Goal: Browse casually

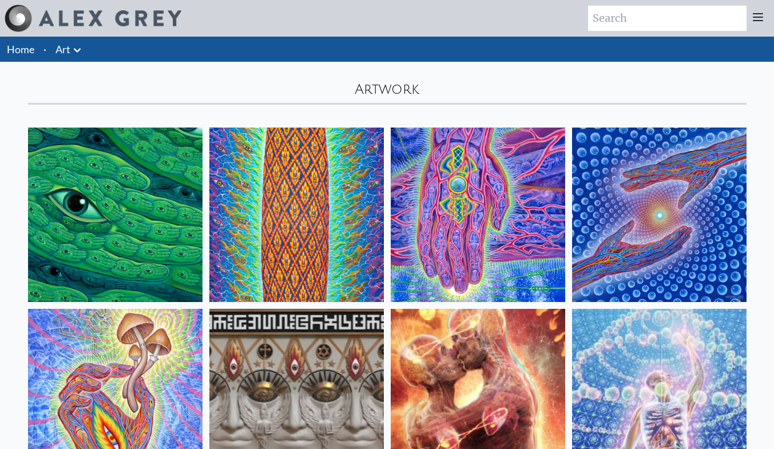
click at [77, 50] on icon at bounding box center [77, 50] width 14 height 14
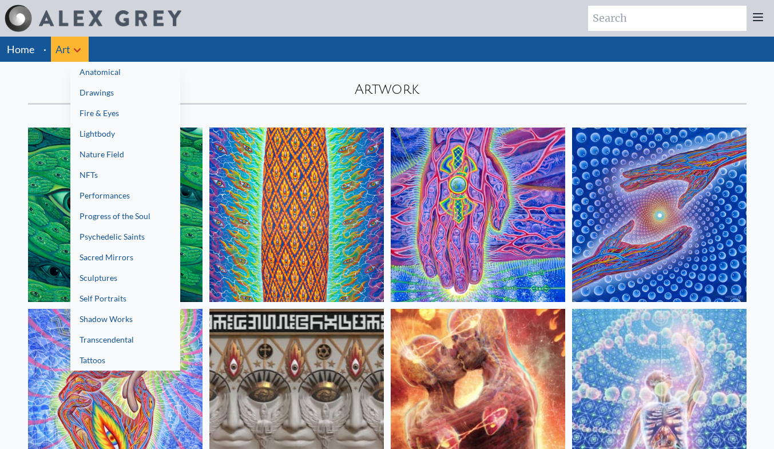
click at [642, 11] on div at bounding box center [387, 224] width 774 height 449
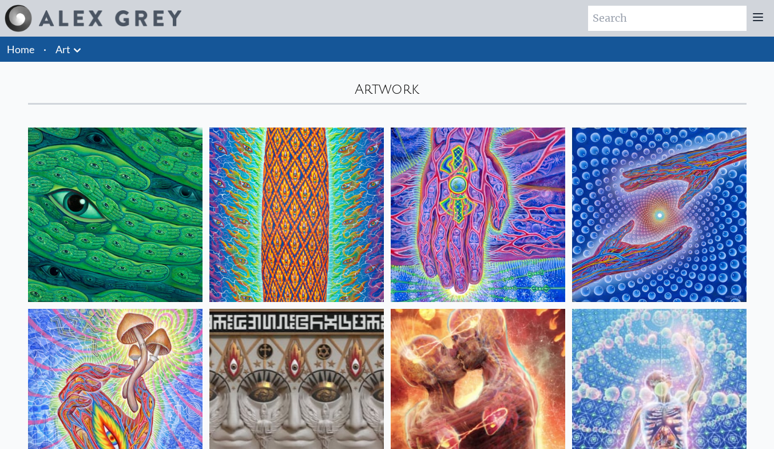
click at [704, 24] on input "search" at bounding box center [667, 18] width 158 height 25
type input "contemporary"
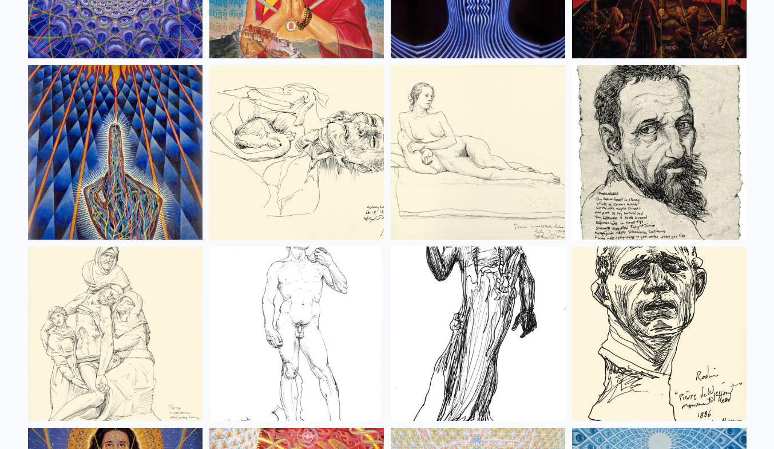
scroll to position [10212, 0]
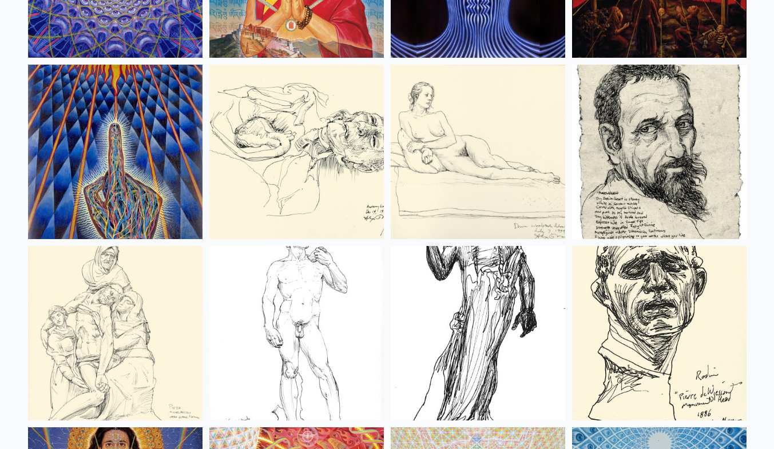
click at [138, 175] on img at bounding box center [115, 152] width 174 height 174
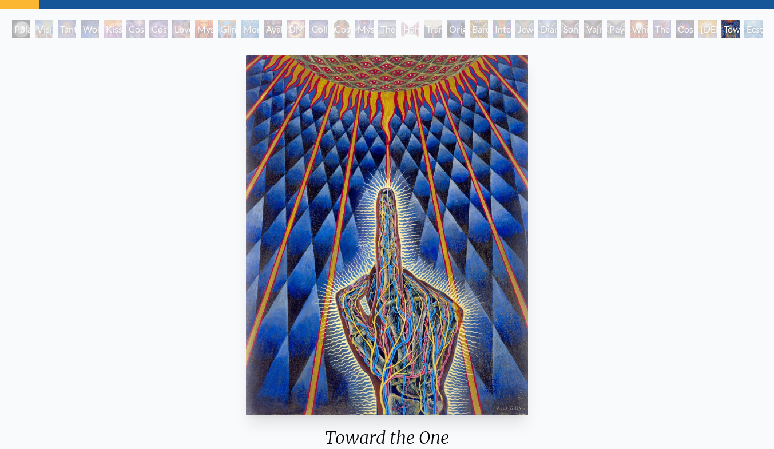
scroll to position [30, 0]
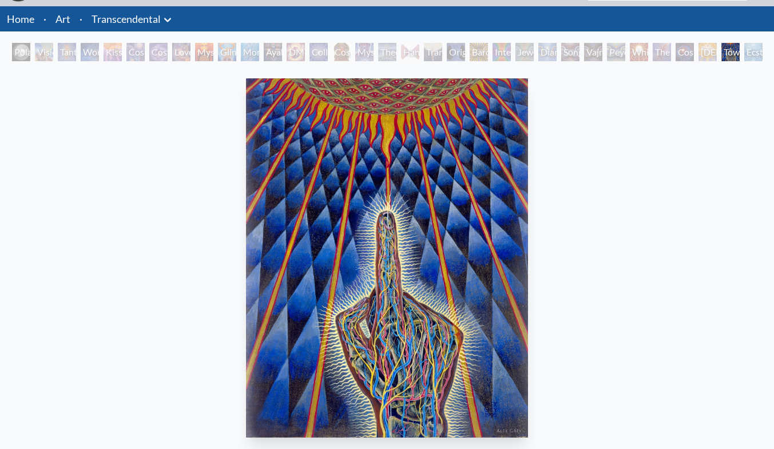
click at [279, 264] on img "32 / 33" at bounding box center [387, 257] width 282 height 359
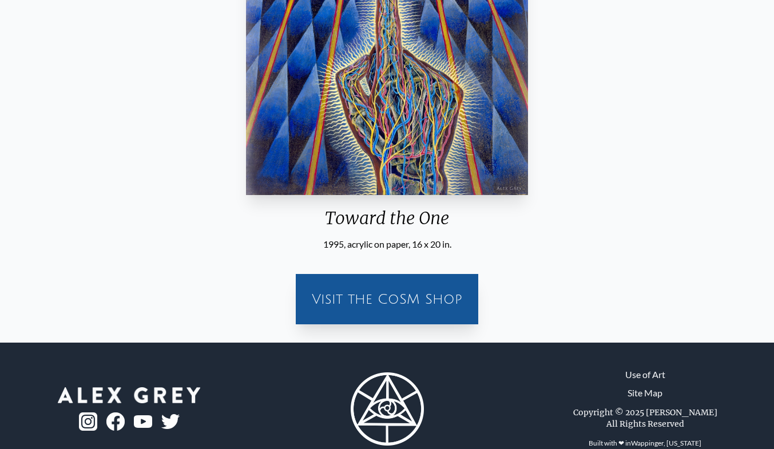
scroll to position [273, 0]
